Goal: Task Accomplishment & Management: Manage account settings

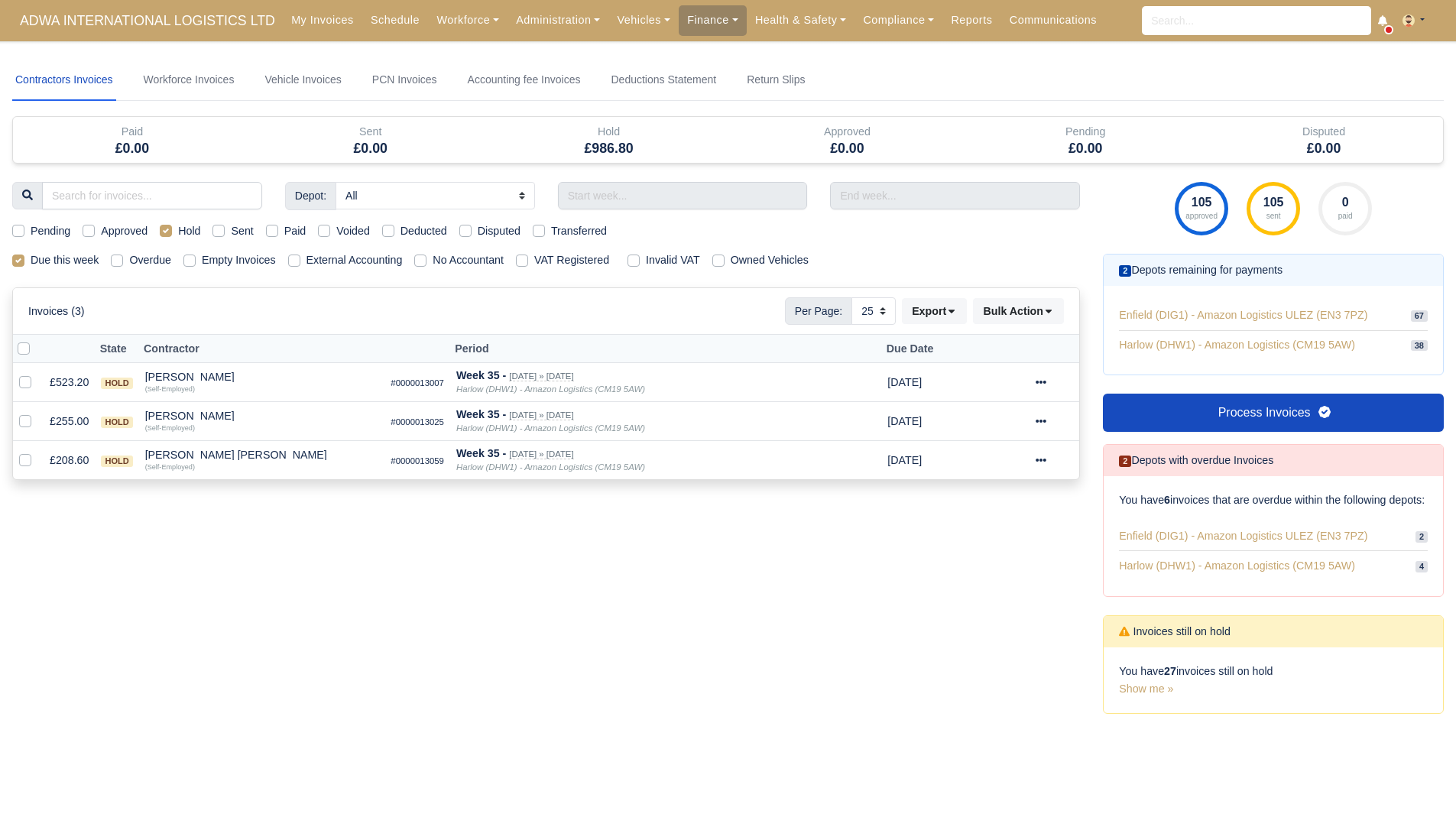
select select "25"
click at [820, 590] on div "Depot: All Enfield (DIG1) - Amazon Logistics ULEZ (EN3 7PZ) Harlow (DHW1) - Ama…" at bounding box center [546, 456] width 1091 height 550
click at [178, 230] on label "Hold" at bounding box center [188, 231] width 22 height 17
click at [164, 230] on input "Hold" at bounding box center [165, 228] width 13 height 13
checkbox input "false"
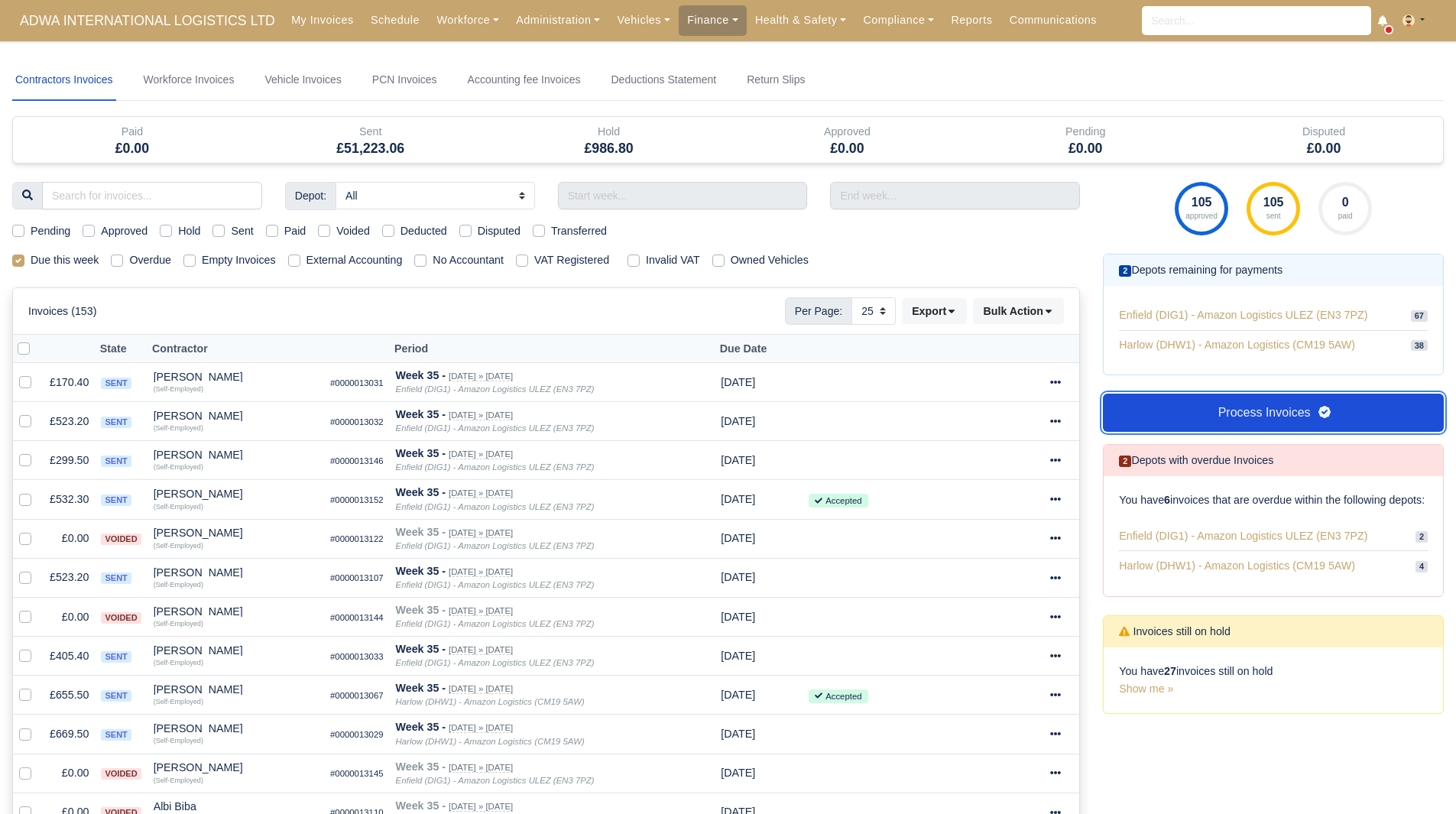
click at [1244, 420] on link "Process Invoices" at bounding box center [1272, 413] width 341 height 39
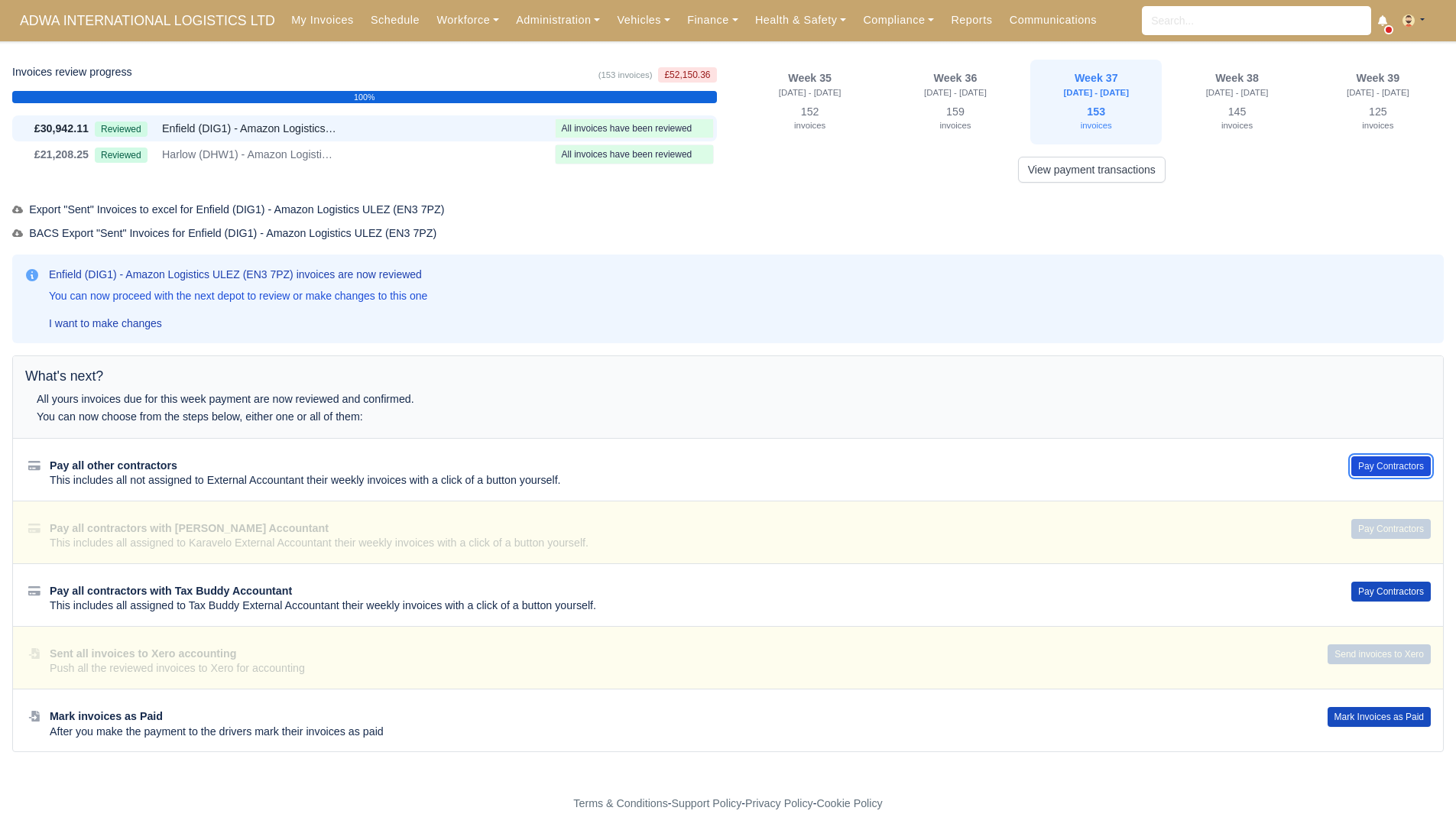
click at [1379, 460] on button "Pay Contractors" at bounding box center [1390, 466] width 79 height 20
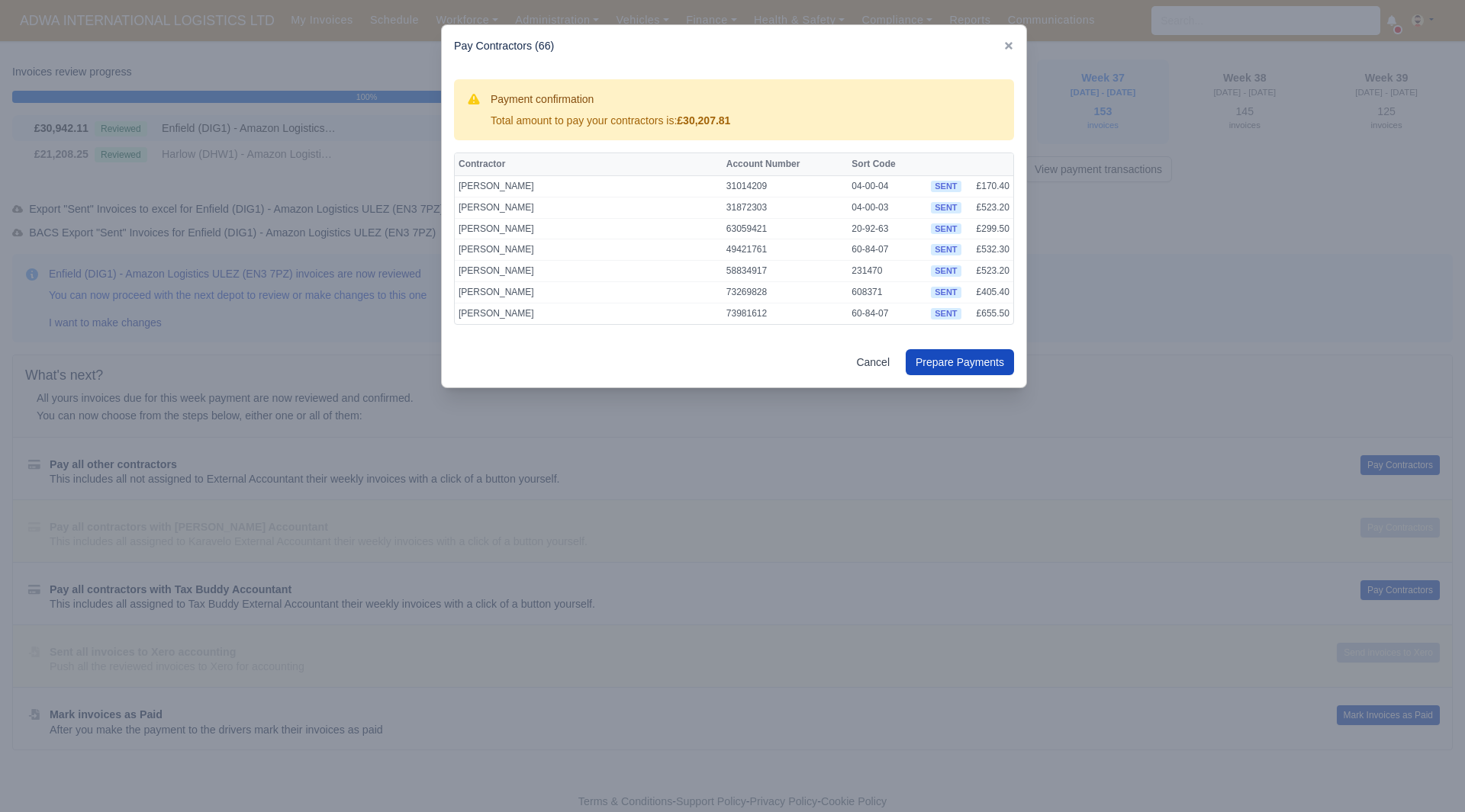
click at [576, 633] on div at bounding box center [732, 406] width 1465 height 812
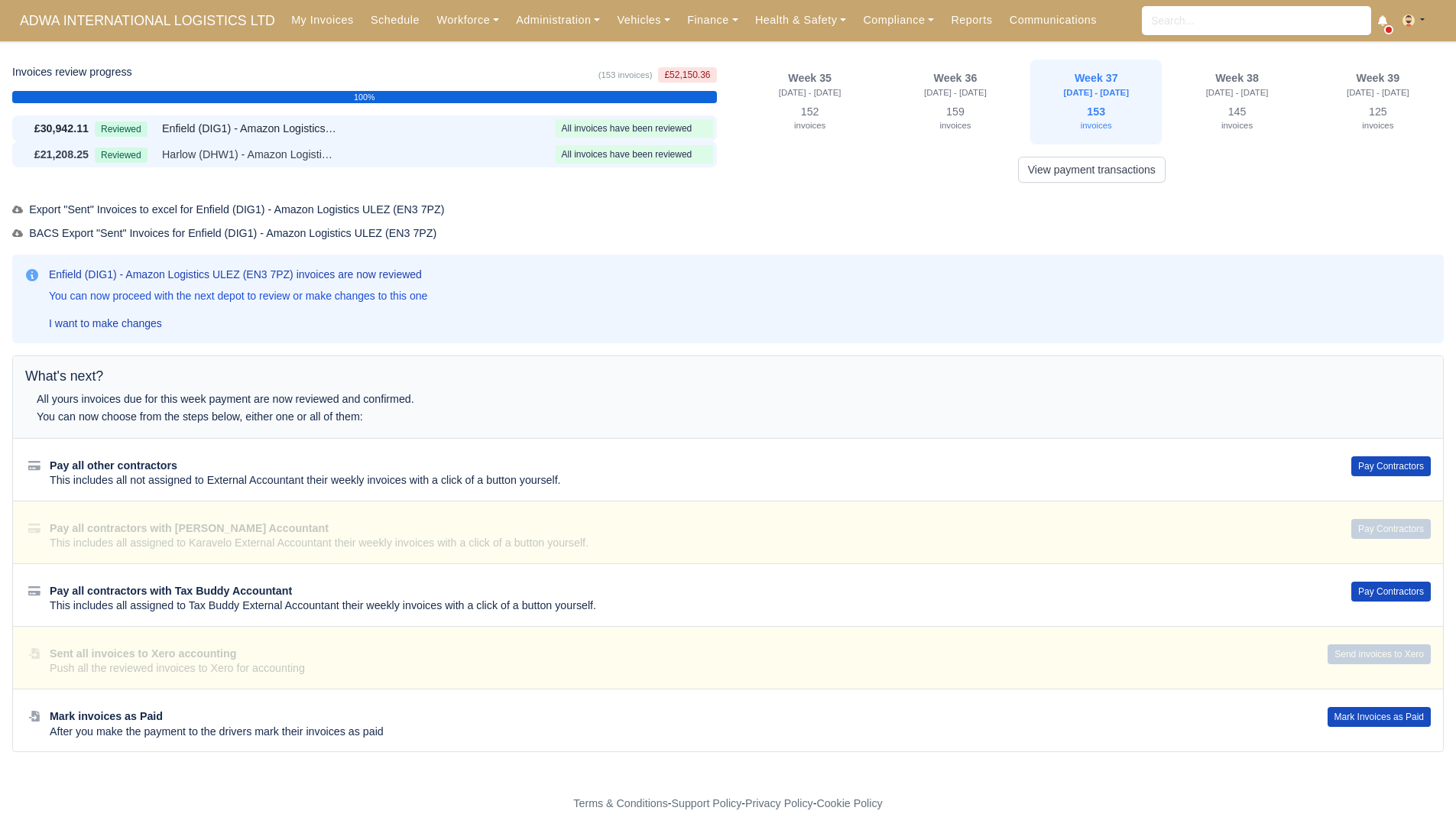
click at [484, 158] on div "Reviewed Harlow (DHW1) - Amazon Logistics (CM19 5AW)" at bounding box center [322, 155] width 454 height 17
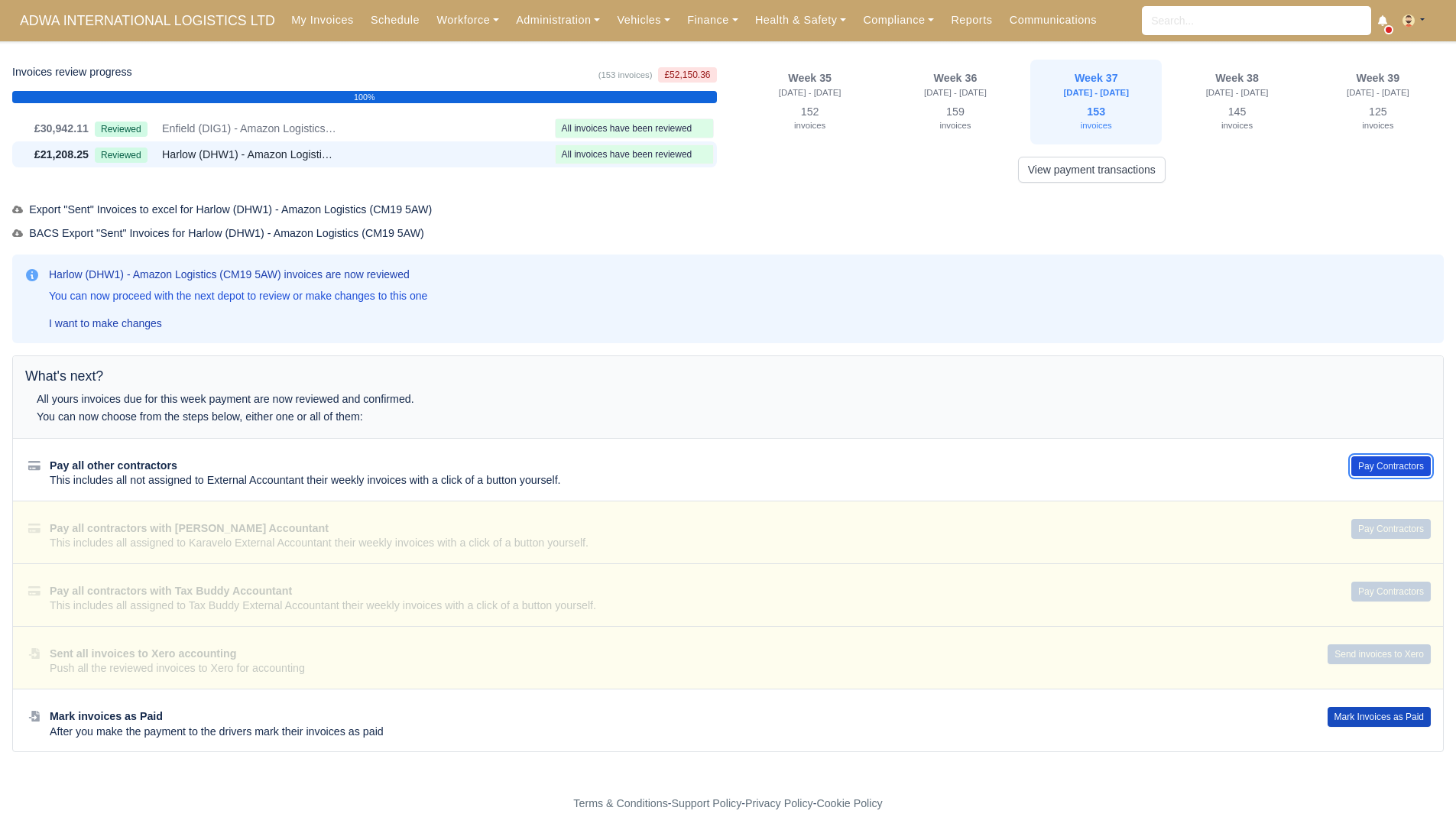
click at [1357, 469] on button "Pay Contractors" at bounding box center [1390, 466] width 79 height 20
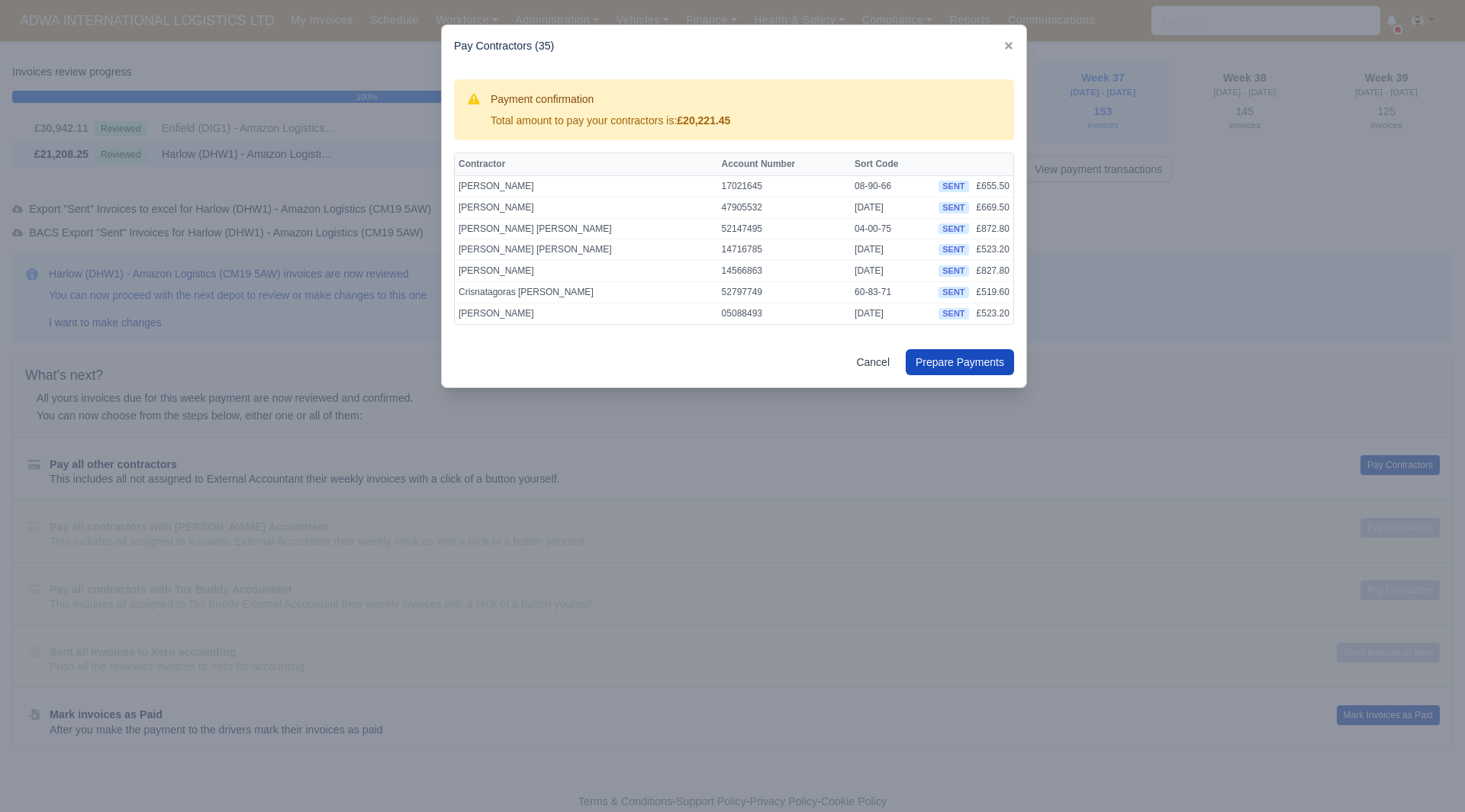
click at [1108, 304] on div at bounding box center [732, 406] width 1465 height 812
